Goal: Transaction & Acquisition: Purchase product/service

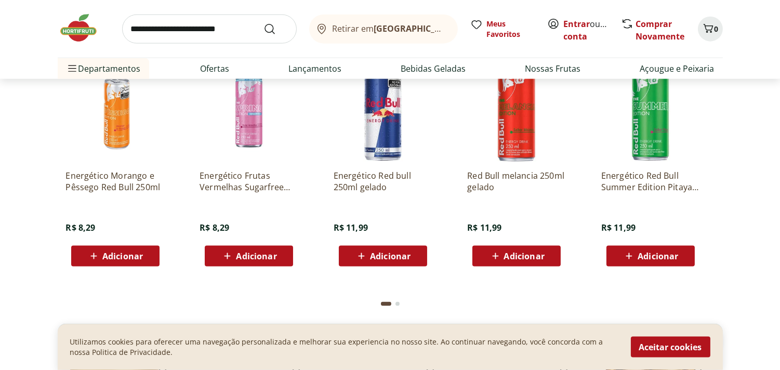
scroll to position [2481, 0]
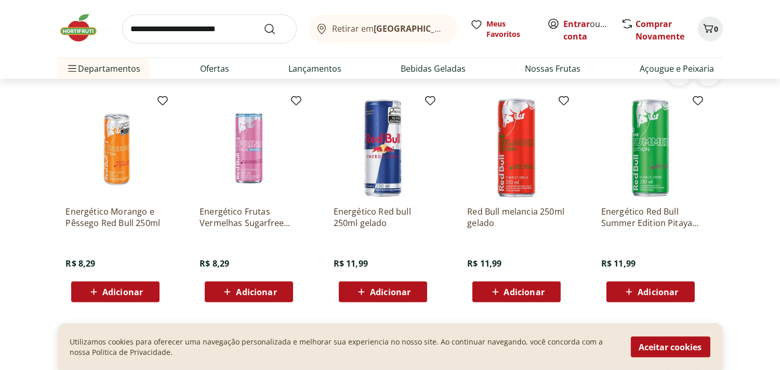
click at [234, 221] on p "Energético Frutas Vermelhas Sugarfree Red Bull 250ml" at bounding box center [248, 217] width 99 height 23
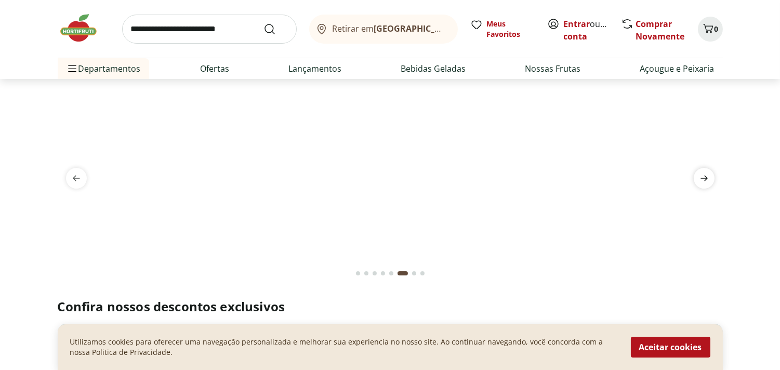
click at [703, 178] on icon "next" at bounding box center [703, 179] width 7 height 6
click at [76, 178] on icon "previous" at bounding box center [76, 178] width 12 height 12
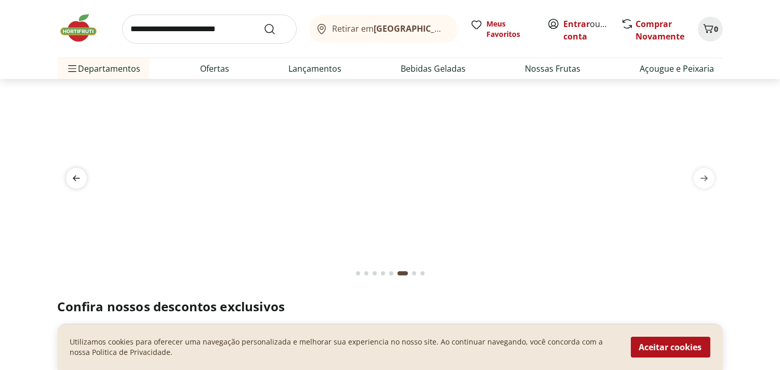
click at [76, 178] on icon "previous" at bounding box center [76, 178] width 12 height 12
click at [712, 179] on span "next" at bounding box center [703, 178] width 21 height 21
click at [422, 91] on img at bounding box center [390, 91] width 665 height 0
